Goal: Task Accomplishment & Management: Complete application form

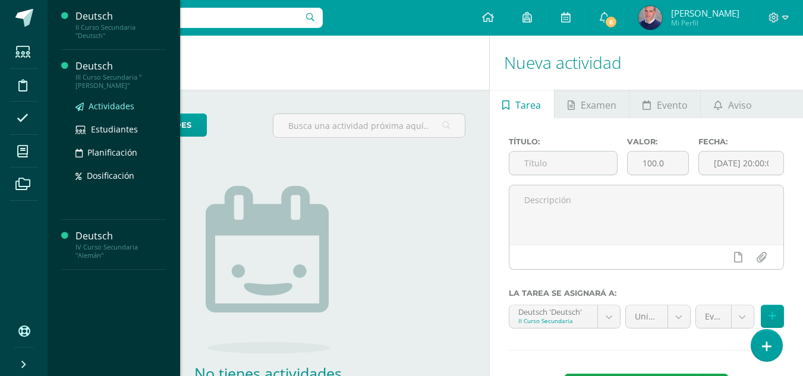
click at [103, 102] on span "Actividades" at bounding box center [112, 105] width 46 height 11
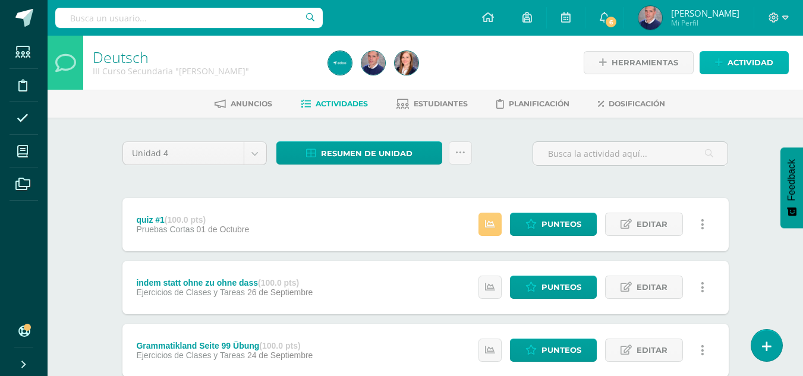
click at [740, 60] on span "Actividad" at bounding box center [750, 63] width 46 height 22
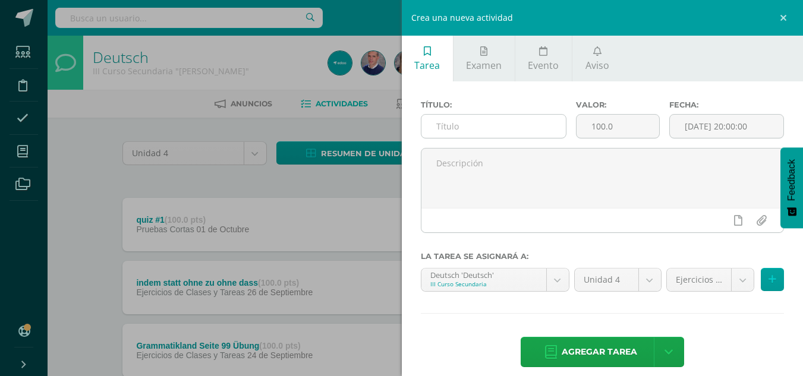
click at [465, 127] on input "text" at bounding box center [493, 126] width 144 height 23
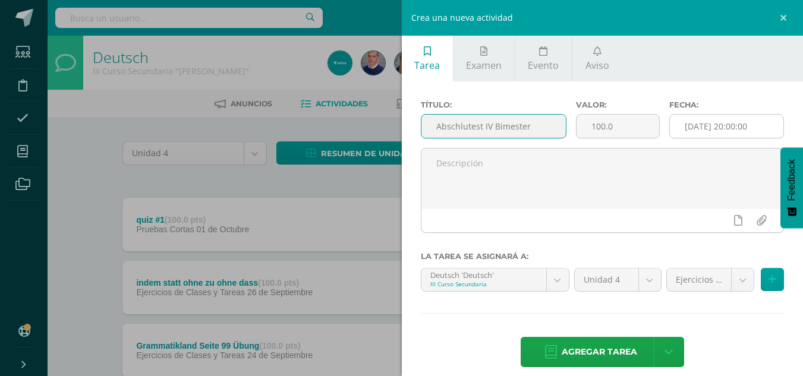
type input "Abschlutest IV Bimester"
click at [705, 128] on input "[DATE] 20:00:00" at bounding box center [725, 126] width 113 height 23
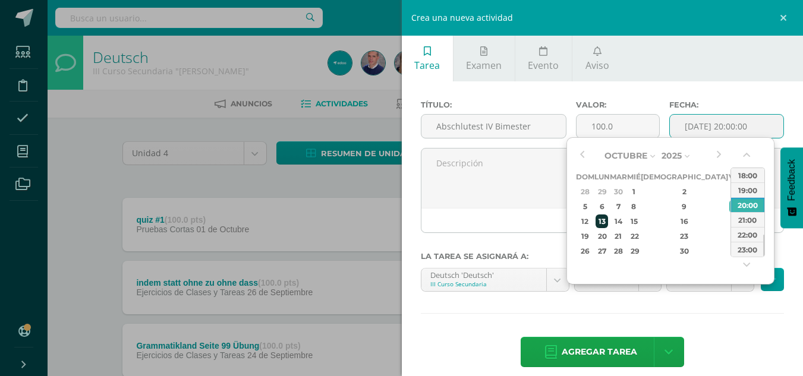
click at [608, 218] on div "13" at bounding box center [601, 221] width 12 height 14
type input "[DATE] 20:00"
click at [608, 218] on div "13" at bounding box center [601, 221] width 12 height 14
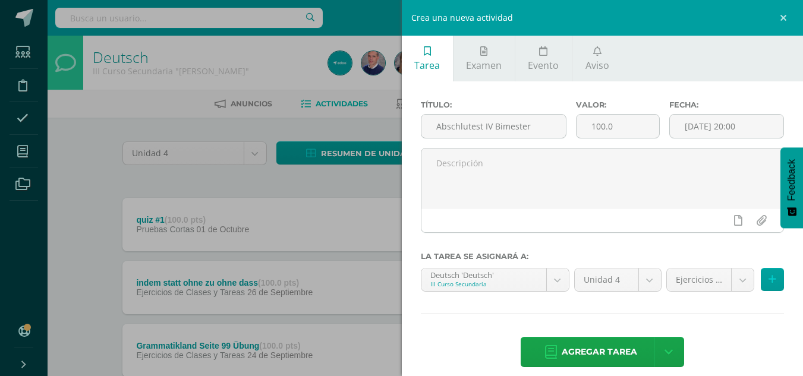
click at [609, 218] on div at bounding box center [602, 220] width 362 height 24
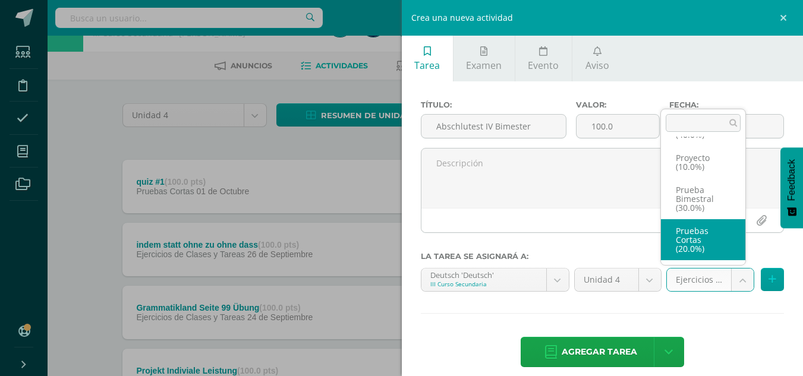
scroll to position [39, 0]
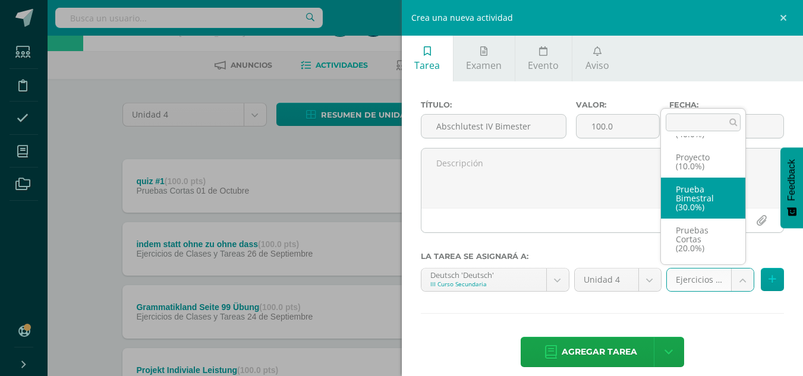
select select "231638"
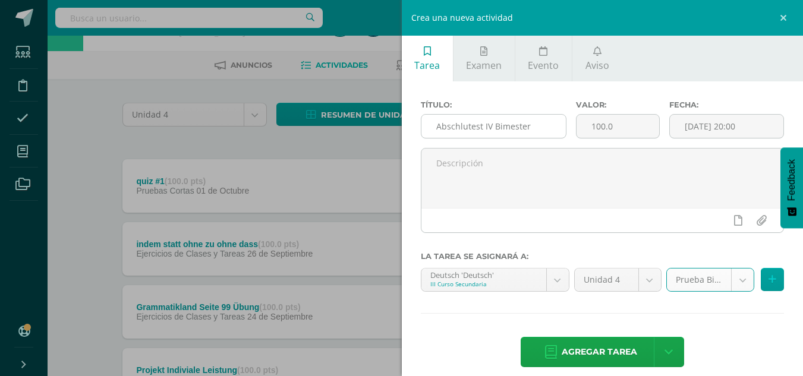
click at [467, 122] on input "Abschlutest IV Bimester" at bounding box center [493, 126] width 144 height 23
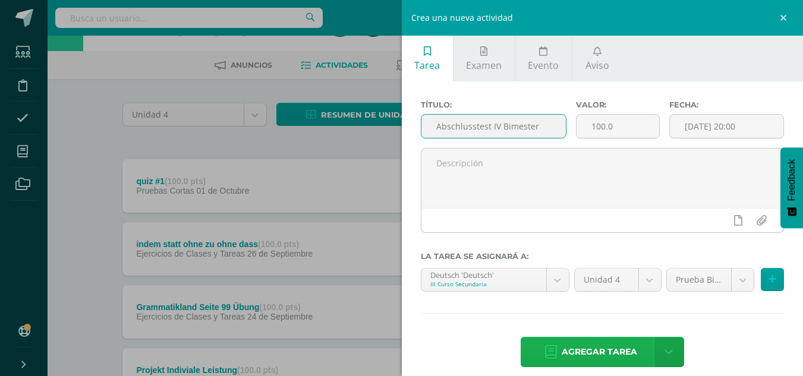
type input "Abschlusstest IV Bimester"
click at [613, 350] on span "Agregar tarea" at bounding box center [598, 351] width 75 height 29
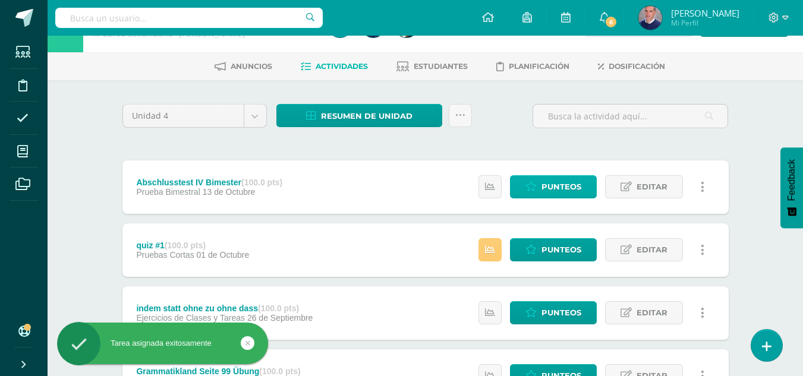
scroll to position [39, 0]
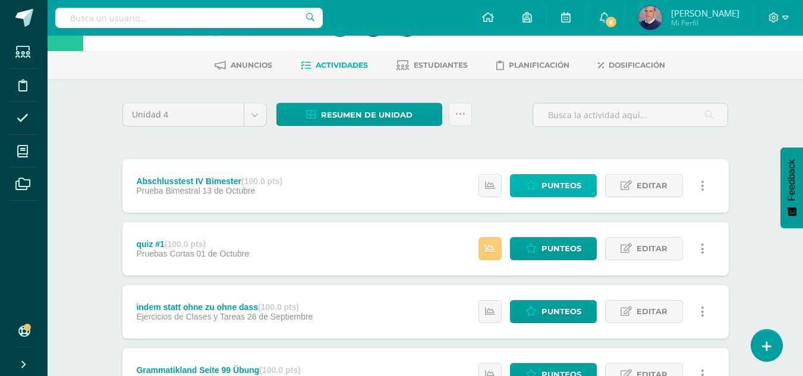
click at [557, 182] on span "Punteos" at bounding box center [561, 186] width 40 height 22
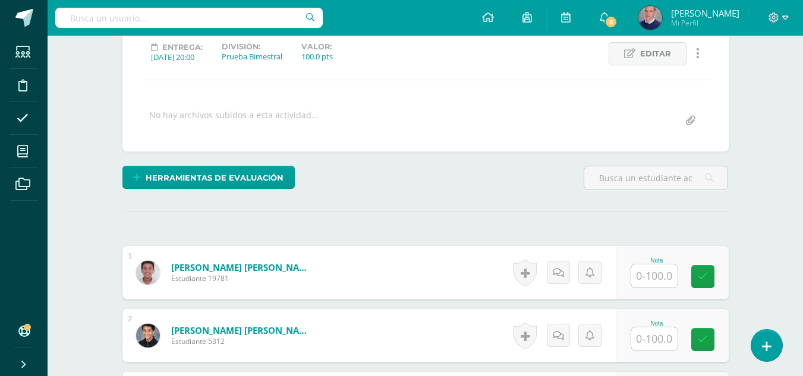
scroll to position [168, 0]
click at [649, 273] on input "text" at bounding box center [654, 275] width 46 height 23
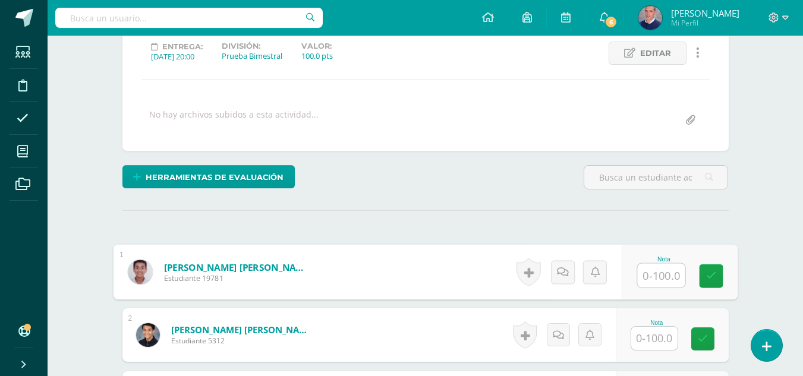
scroll to position [168, 0]
type input "73"
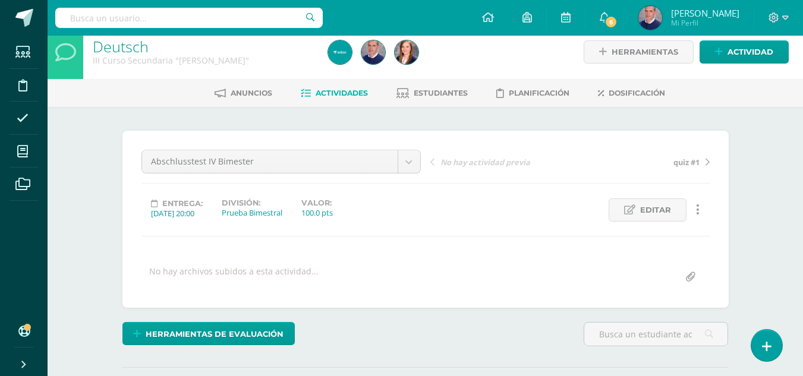
scroll to position [0, 0]
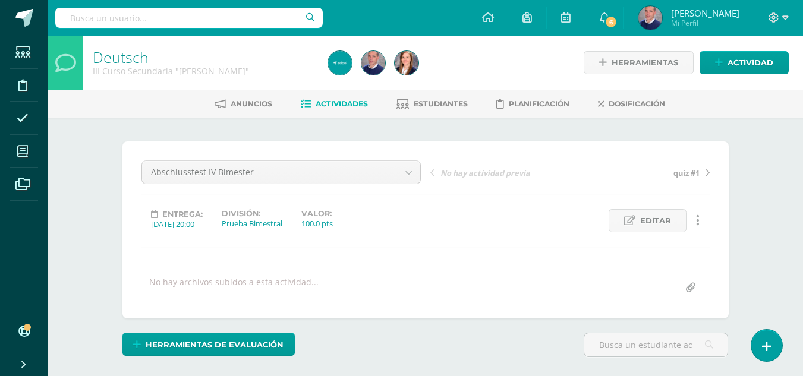
click at [327, 102] on span "Actividades" at bounding box center [341, 103] width 52 height 9
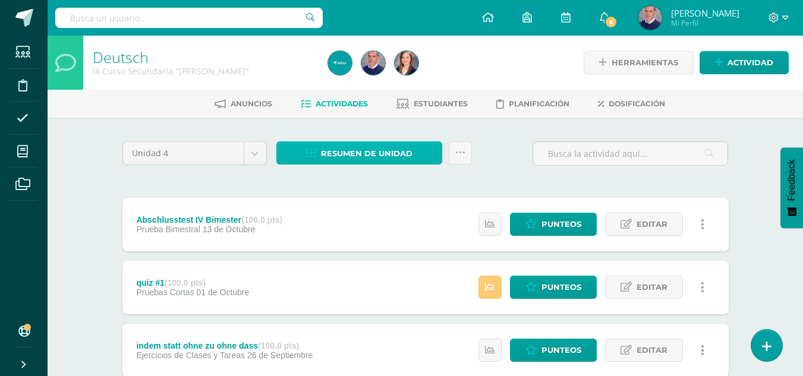
click at [346, 151] on span "Resumen de unidad" at bounding box center [366, 154] width 91 height 22
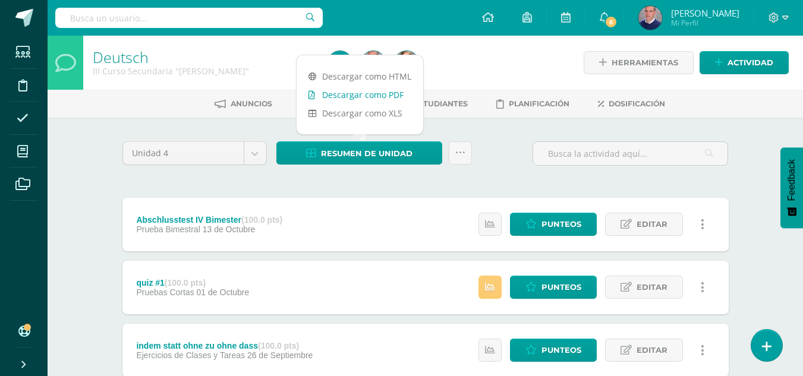
click at [348, 94] on link "Descargar como PDF" at bounding box center [359, 95] width 127 height 18
